Goal: Information Seeking & Learning: Find contact information

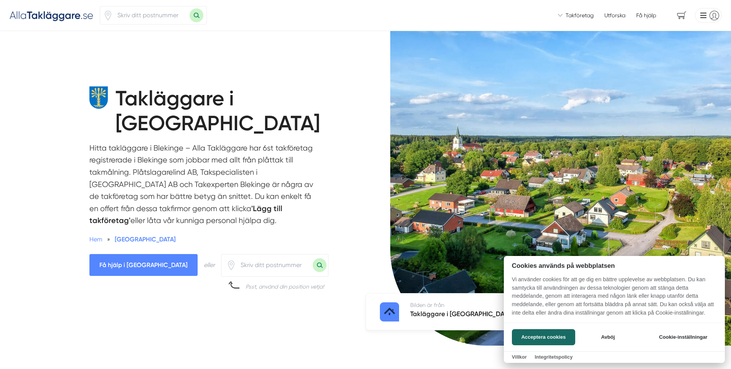
click at [62, 217] on div at bounding box center [365, 184] width 731 height 369
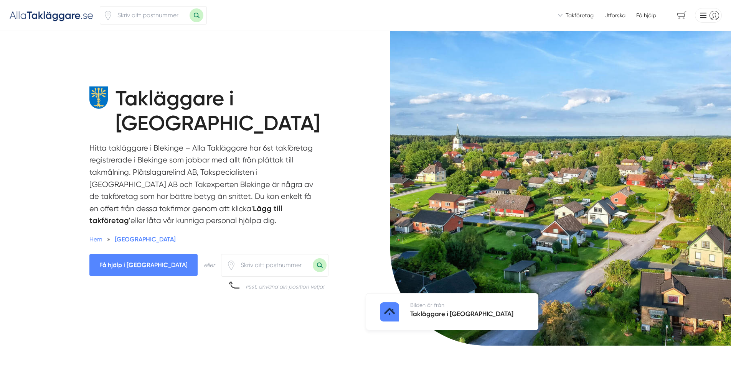
click at [236, 257] on input "number" at bounding box center [274, 266] width 77 height 18
type input "37250"
click at [313, 258] on button "Sök med postnummer" at bounding box center [320, 265] width 14 height 14
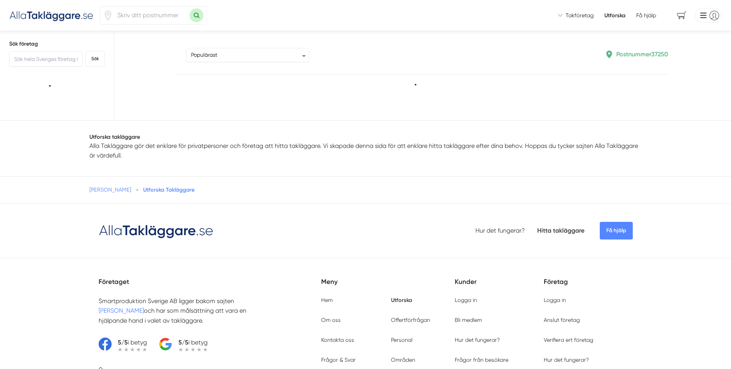
type input "37250"
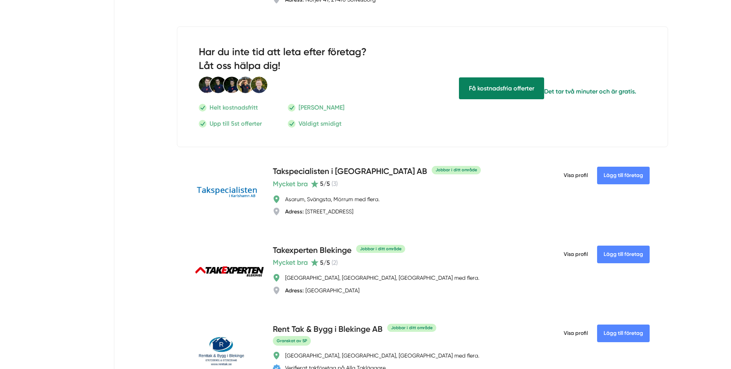
scroll to position [256, 0]
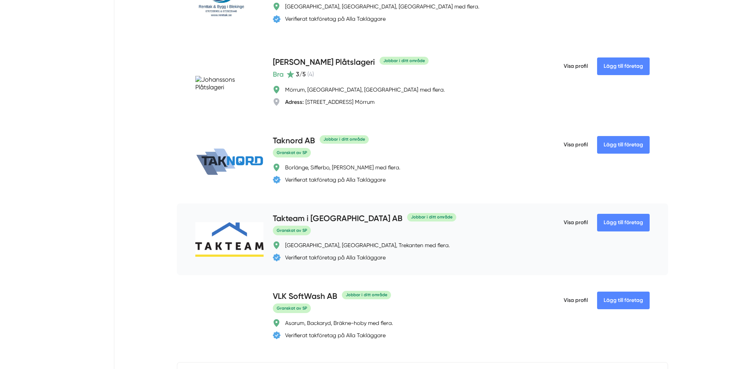
scroll to position [569, 0]
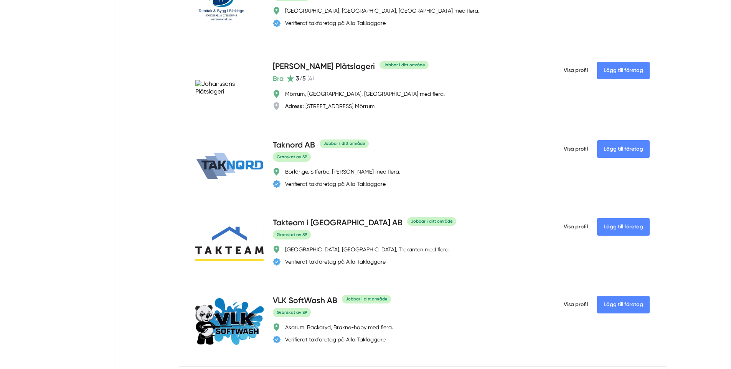
click at [169, 224] on div "Sortera Populärast Högst omdöme Flest omdömen Senaste uppdaterade Nyaste företa…" at bounding box center [426, 86] width 607 height 1248
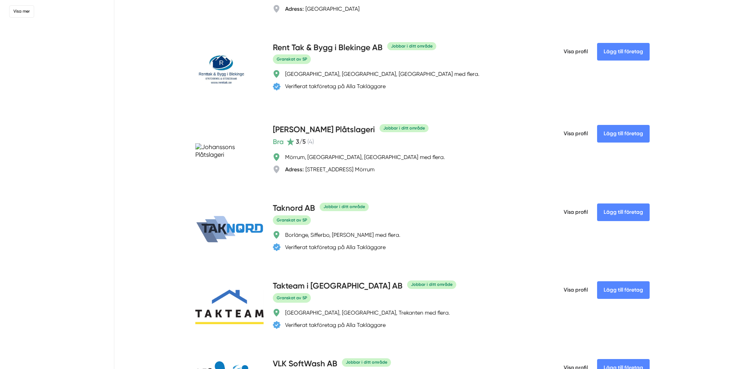
scroll to position [505, 0]
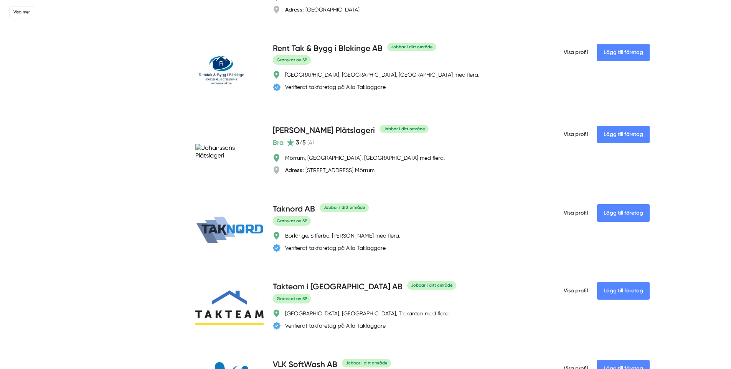
click at [127, 261] on div "Sortera Populärast Högst omdöme Flest omdömen Senaste uppdaterade Nyaste företa…" at bounding box center [426, 150] width 607 height 1248
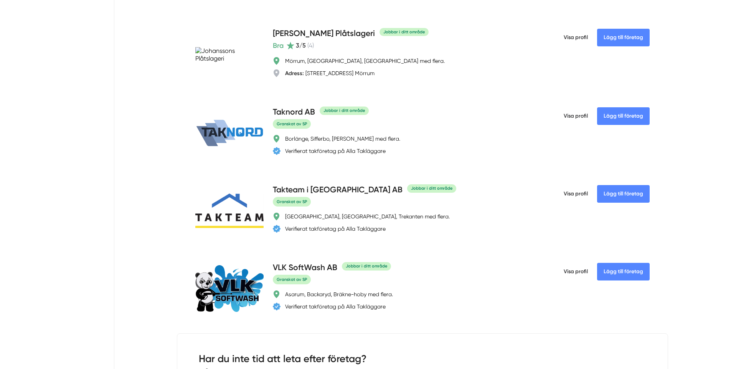
scroll to position [639, 0]
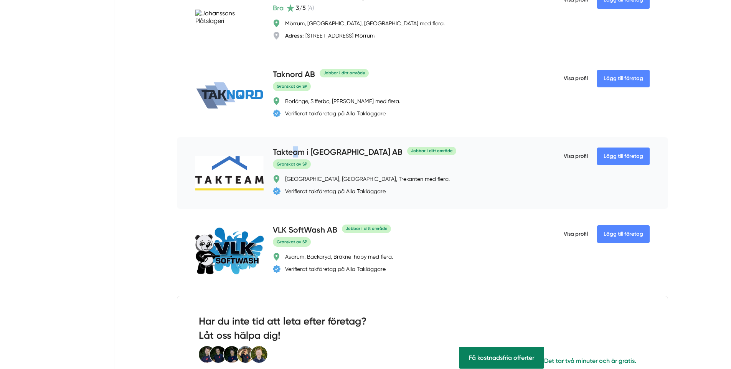
click at [295, 153] on h4 "Takteam i Sverige AB" at bounding box center [338, 153] width 130 height 13
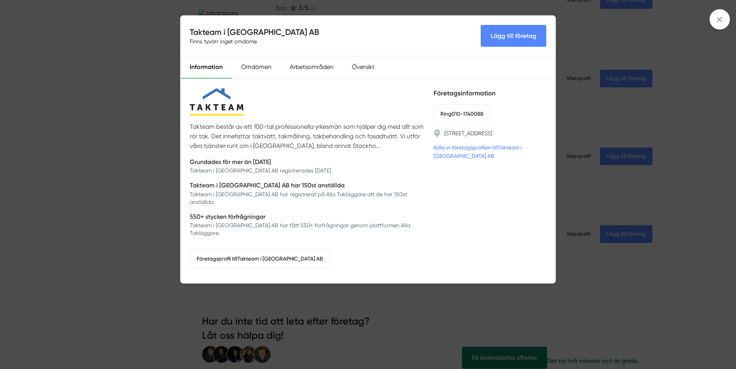
click at [474, 212] on div "Företagsinformation Ring 010-1740088 DOKUMENTVÄGEN 61, 394 70 Kalmar, Kalmar lä…" at bounding box center [490, 181] width 113 height 186
click at [463, 217] on div "Företagsinformation Ring 010-1740088 DOKUMENTVÄGEN 61, 394 70 Kalmar, Kalmar lä…" at bounding box center [490, 181] width 113 height 186
drag, startPoint x: 464, startPoint y: 224, endPoint x: 460, endPoint y: 220, distance: 5.4
drag, startPoint x: 460, startPoint y: 220, endPoint x: 446, endPoint y: 206, distance: 19.3
click at [446, 206] on div "Företagsinformation Ring 010-1740088 DOKUMENTVÄGEN 61, 394 70 Kalmar, Kalmar lä…" at bounding box center [490, 181] width 113 height 186
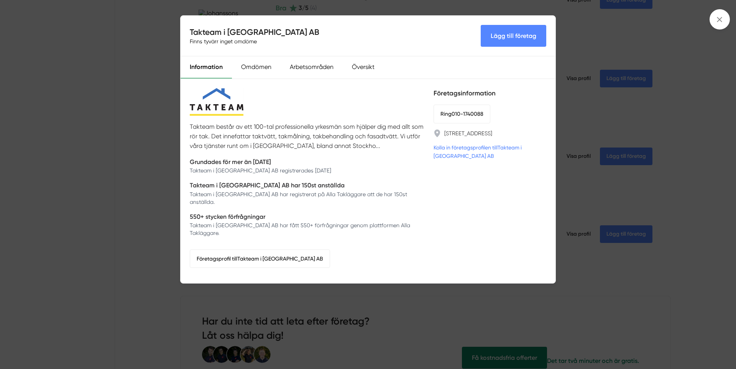
drag, startPoint x: 446, startPoint y: 206, endPoint x: 452, endPoint y: 200, distance: 8.2
click at [452, 200] on div "Företagsinformation Ring 010-1740088 DOKUMENTVÄGEN 61, 394 70 Kalmar, Kalmar lä…" at bounding box center [490, 181] width 113 height 186
drag, startPoint x: 439, startPoint y: 206, endPoint x: 433, endPoint y: 207, distance: 5.6
click at [437, 206] on div "Företagsinformation Ring 010-1740088 DOKUMENTVÄGEN 61, 394 70 Kalmar, Kalmar lä…" at bounding box center [490, 181] width 113 height 186
click at [381, 184] on p "Takteam i Sverige AB har 150st anställda" at bounding box center [307, 186] width 235 height 10
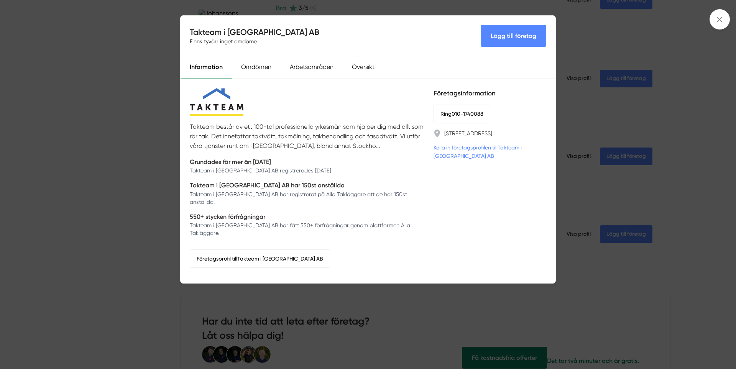
click at [109, 233] on div "Takteam i Sverige AB Finns tyvärr inget omdöme Lägg till företag Information Om…" at bounding box center [368, 184] width 736 height 369
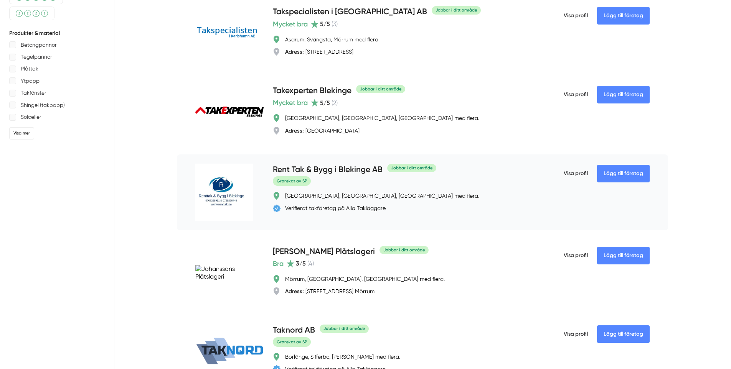
scroll to position [64, 0]
